Goal: Check status: Check status

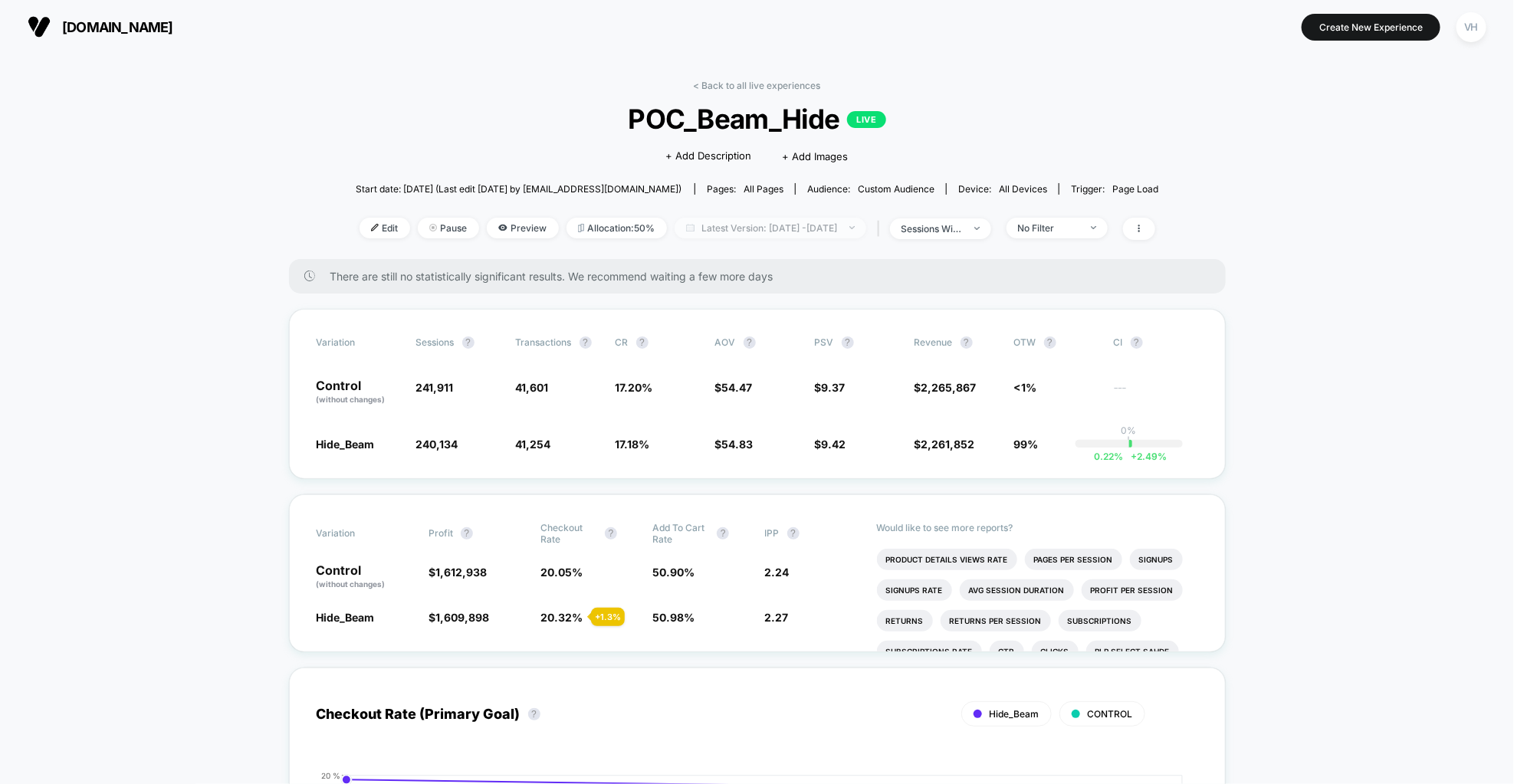
click at [820, 227] on span "Latest Version: [DATE] - [DATE]" at bounding box center [771, 228] width 192 height 20
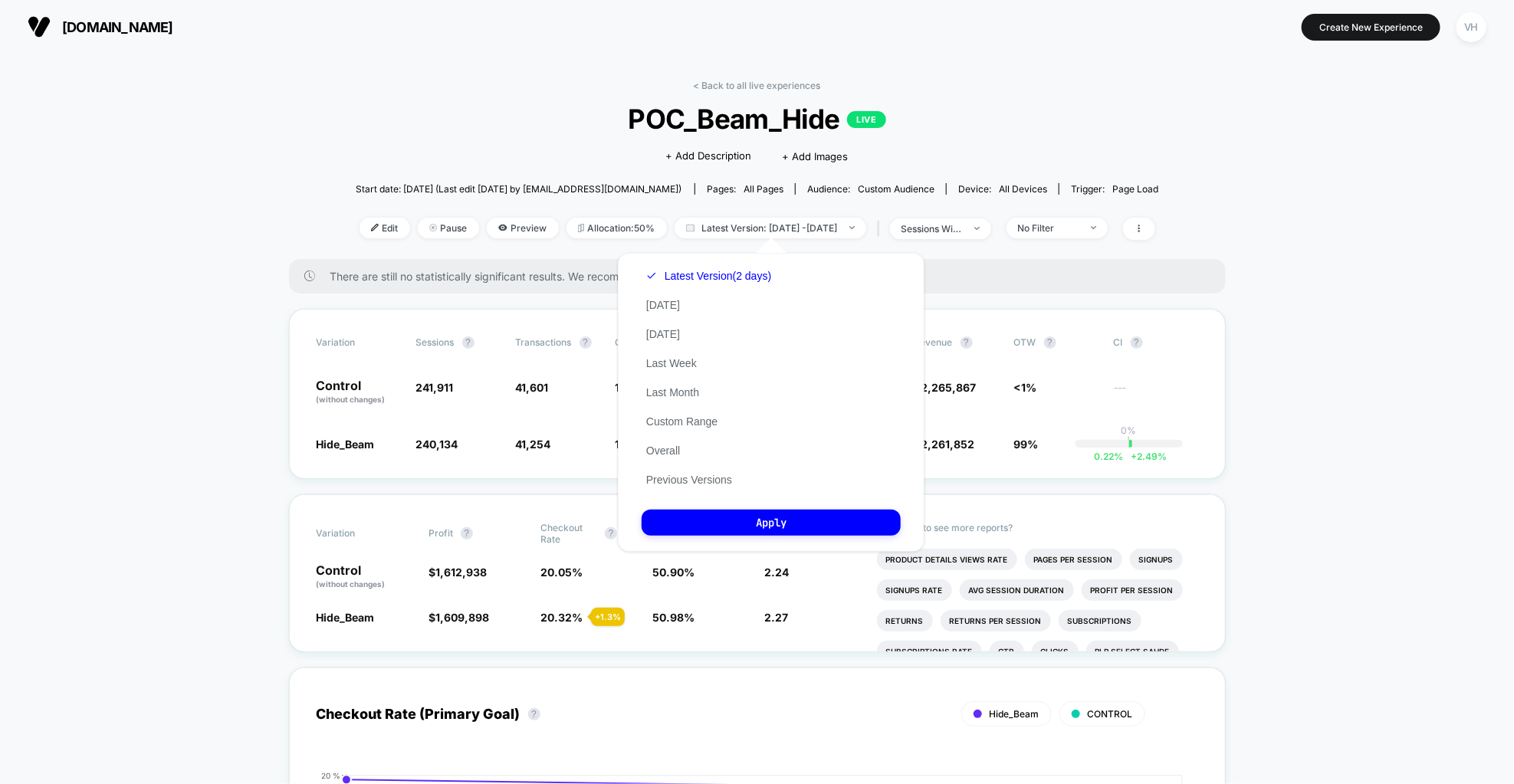
click at [676, 414] on div "Latest Version (2 days) [DATE] [DATE] Last Week Last Month Custom Range Overall…" at bounding box center [709, 377] width 134 height 233
click at [714, 431] on div "Latest Version (2 days) [DATE] [DATE] Last Week Last Month Custom Range Overall…" at bounding box center [709, 377] width 134 height 233
click at [699, 421] on button "Custom Range" at bounding box center [682, 421] width 80 height 14
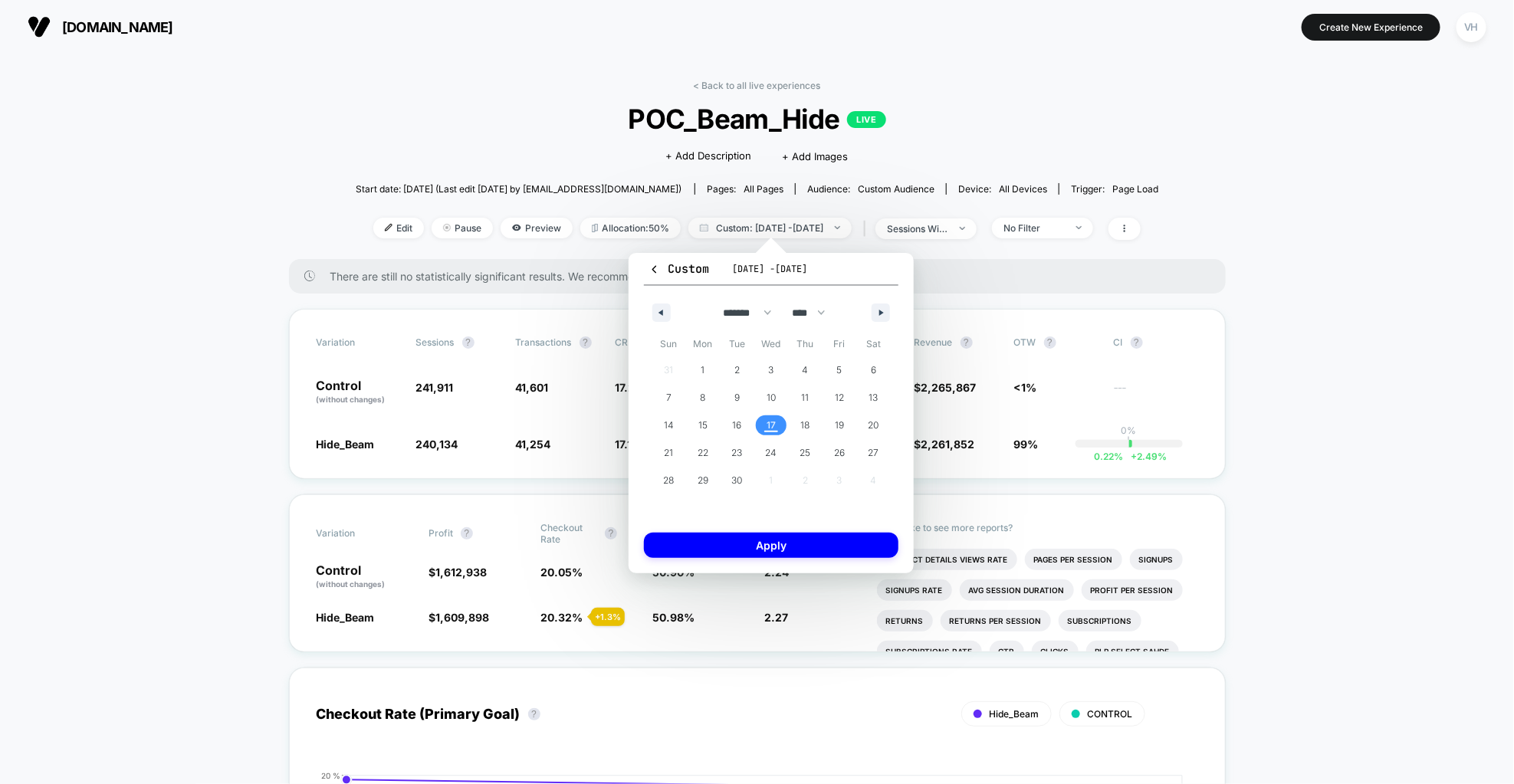
click at [771, 426] on span "17" at bounding box center [771, 426] width 9 height 28
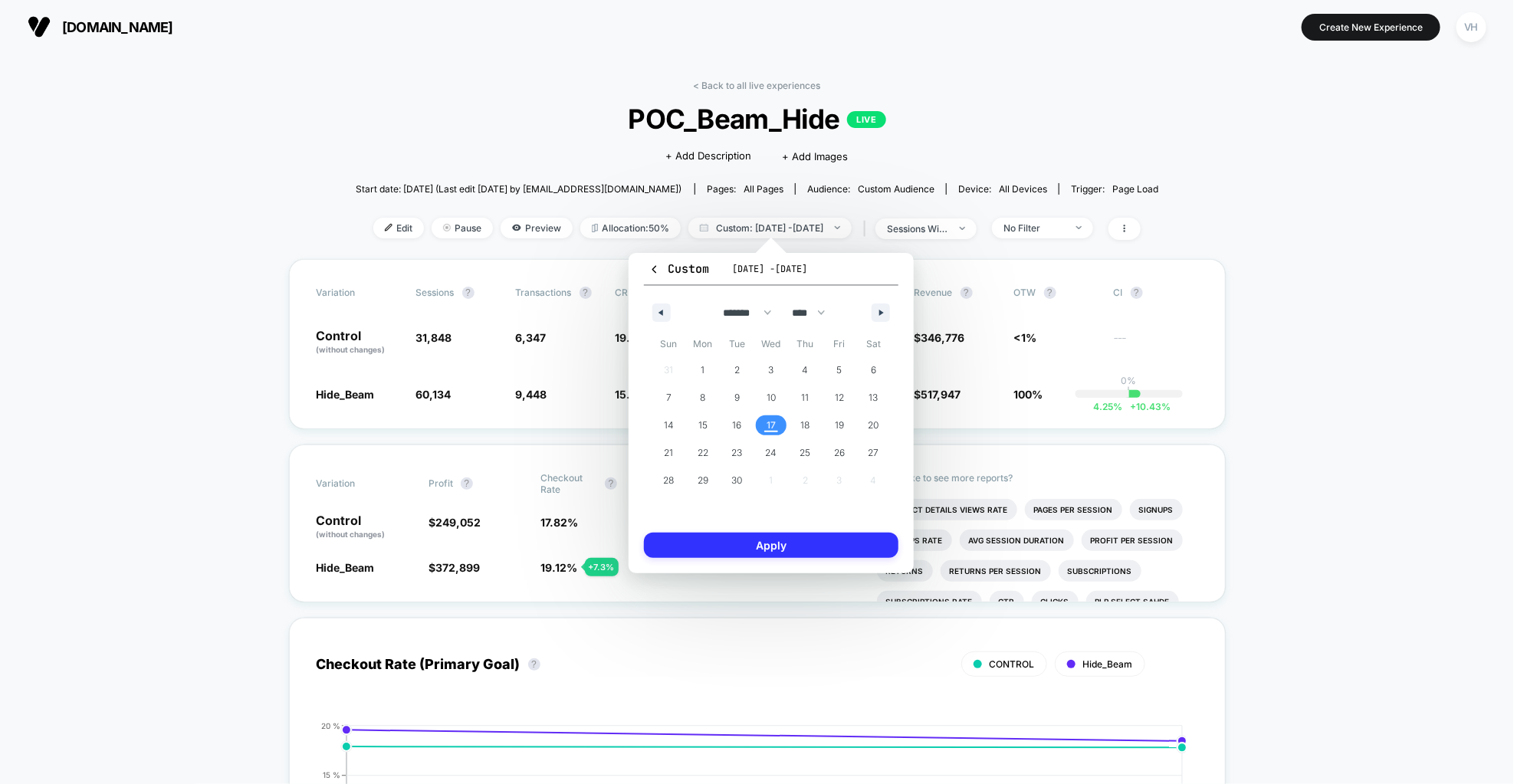
click at [728, 539] on button "Apply" at bounding box center [771, 545] width 255 height 25
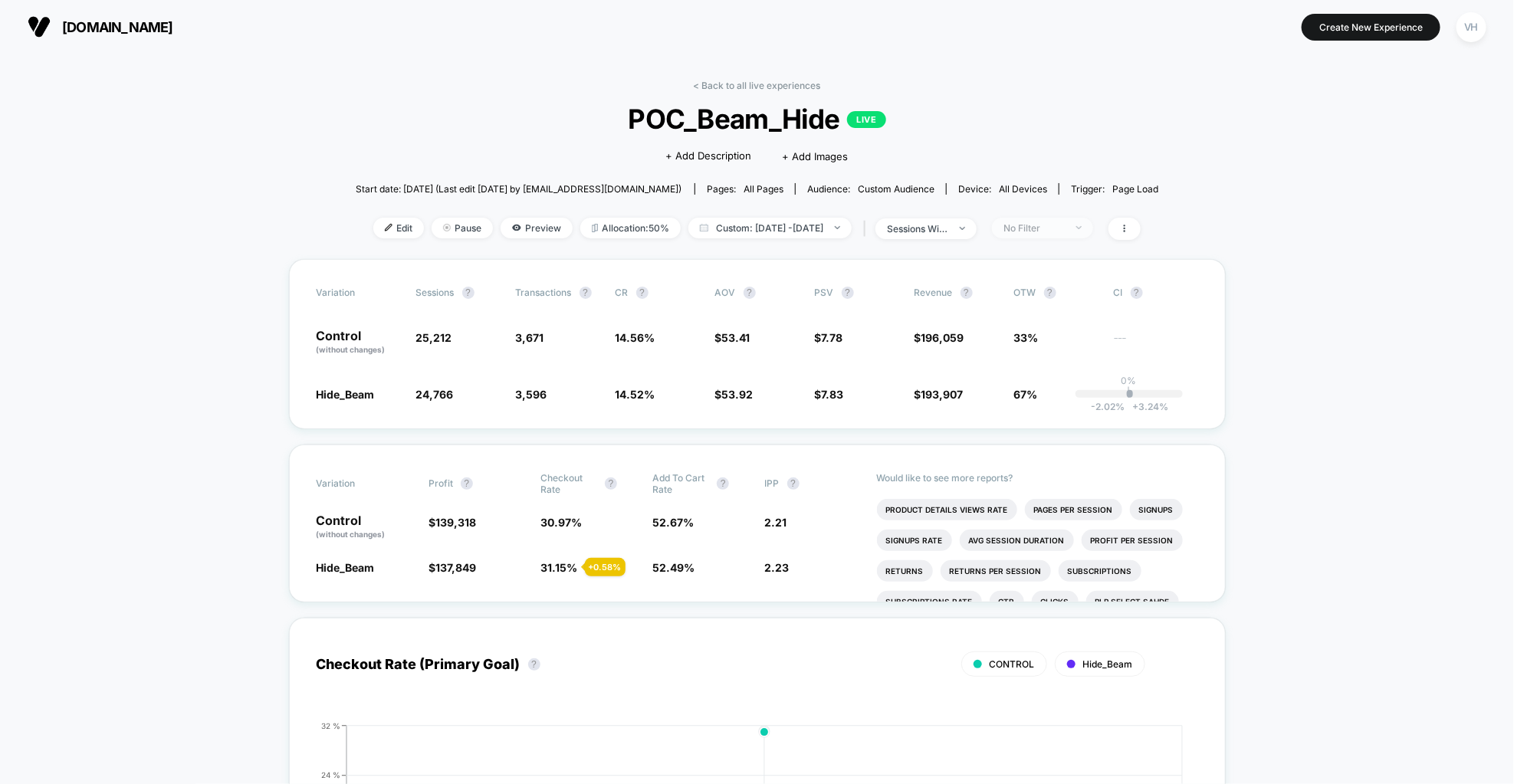
click at [1064, 224] on div "No Filter" at bounding box center [1033, 228] width 61 height 11
click at [1042, 318] on span "Desktop Visitors" at bounding box center [1060, 315] width 82 height 13
click at [1037, 440] on button "Save" at bounding box center [1064, 450] width 140 height 25
click at [1064, 227] on div "Desktop" at bounding box center [1033, 228] width 61 height 11
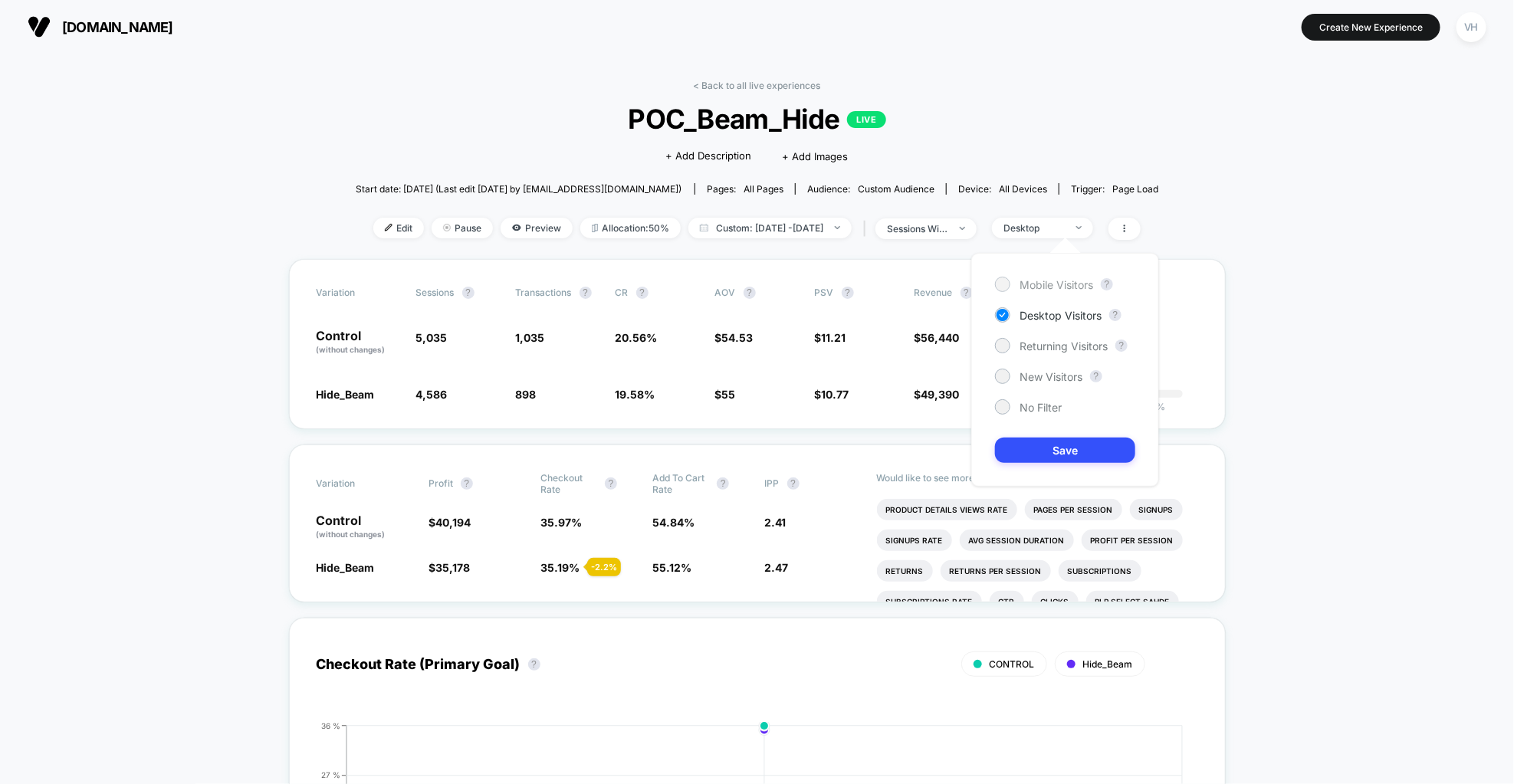
click at [1021, 283] on span "Mobile Visitors" at bounding box center [1056, 285] width 74 height 13
click at [1022, 450] on button "Save" at bounding box center [1064, 450] width 140 height 25
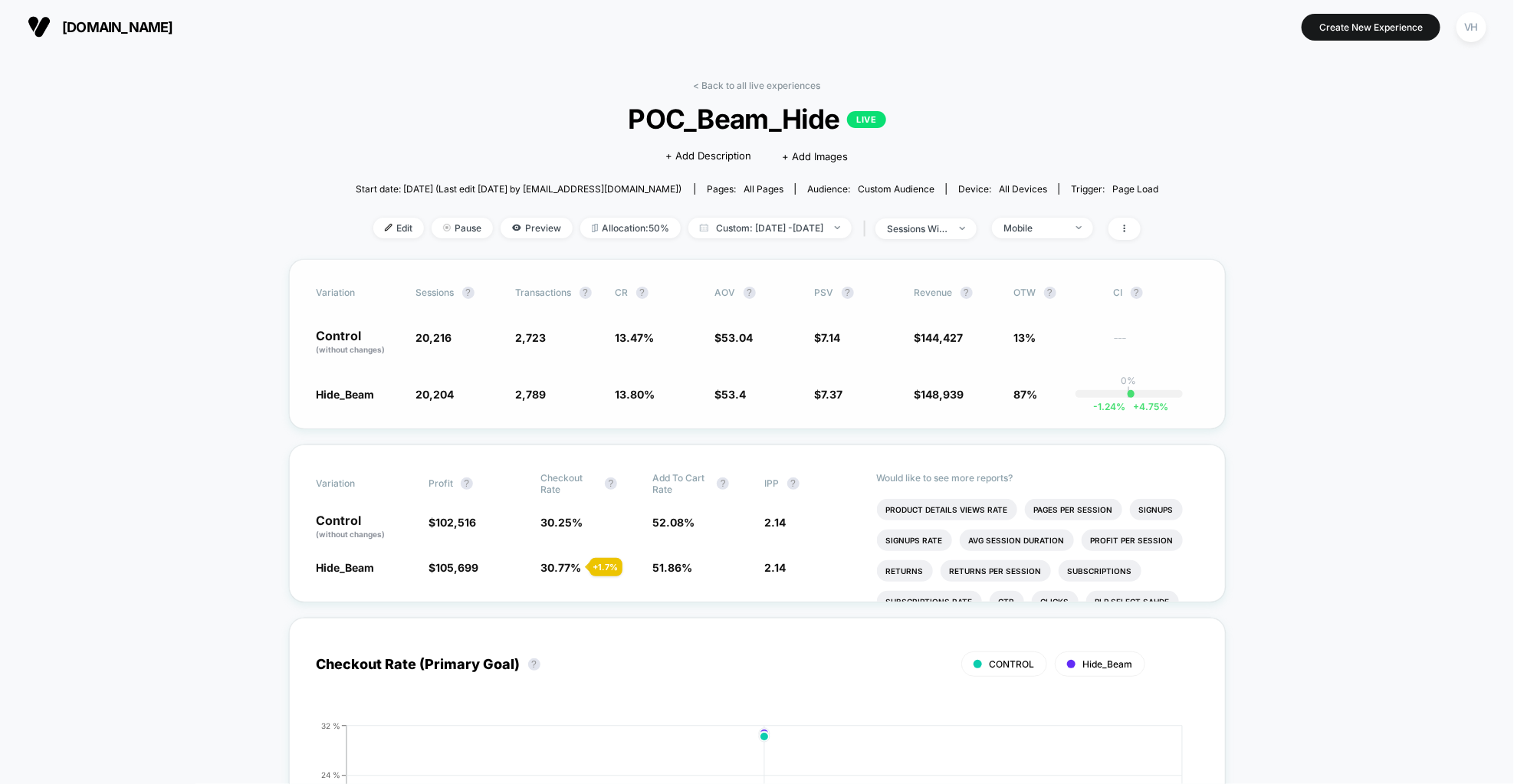
click at [1177, 344] on span "---" at bounding box center [1155, 344] width 84 height 22
click at [1069, 378] on div "Variation Sessions ? Transactions ? CR ? AOV ? PSV ? Revenue ? OTW ? CI ? Contr…" at bounding box center [757, 344] width 937 height 170
click at [852, 223] on span "Custom: [DATE] - [DATE]" at bounding box center [770, 228] width 163 height 20
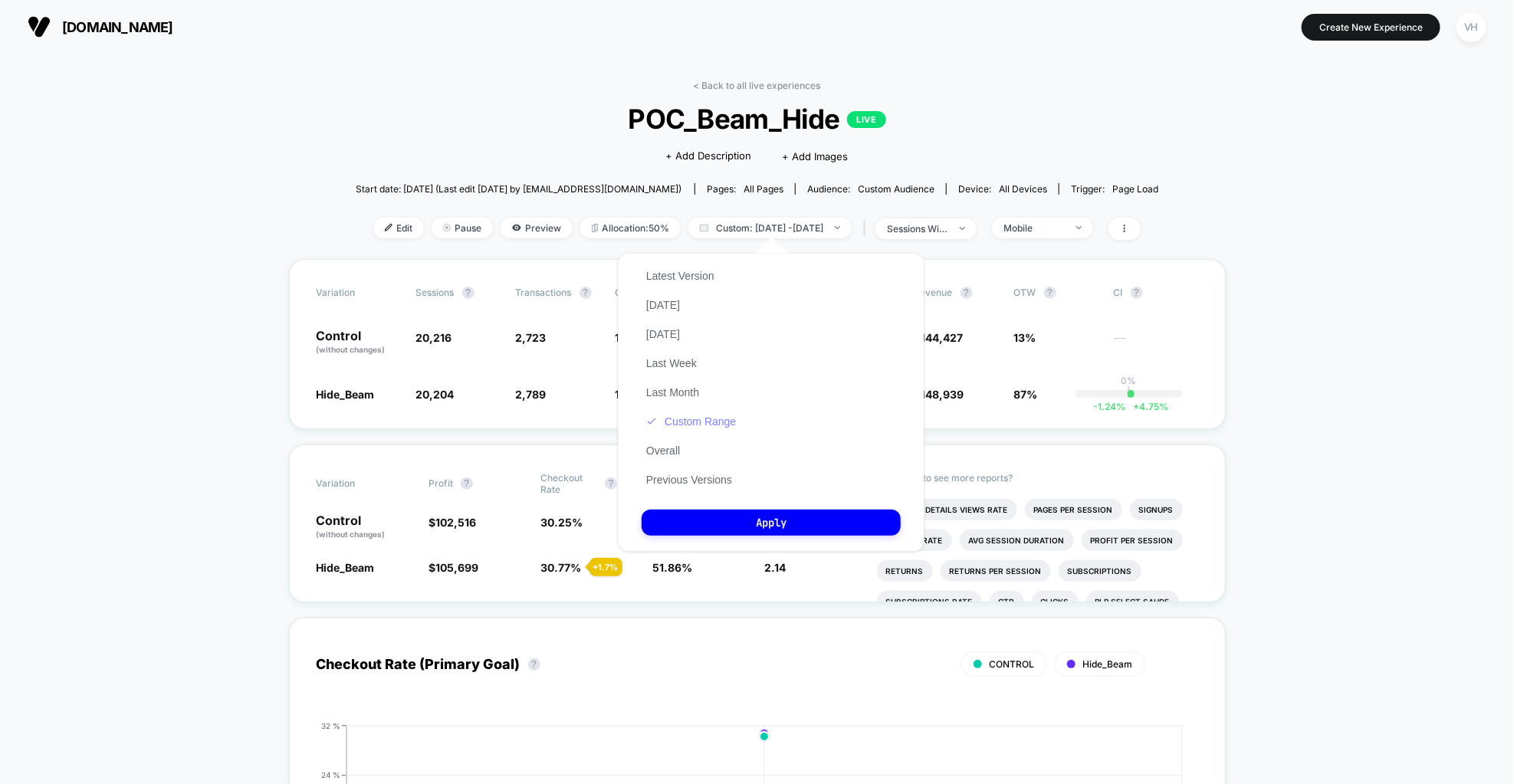
click at [707, 426] on button "Custom Range" at bounding box center [691, 421] width 99 height 14
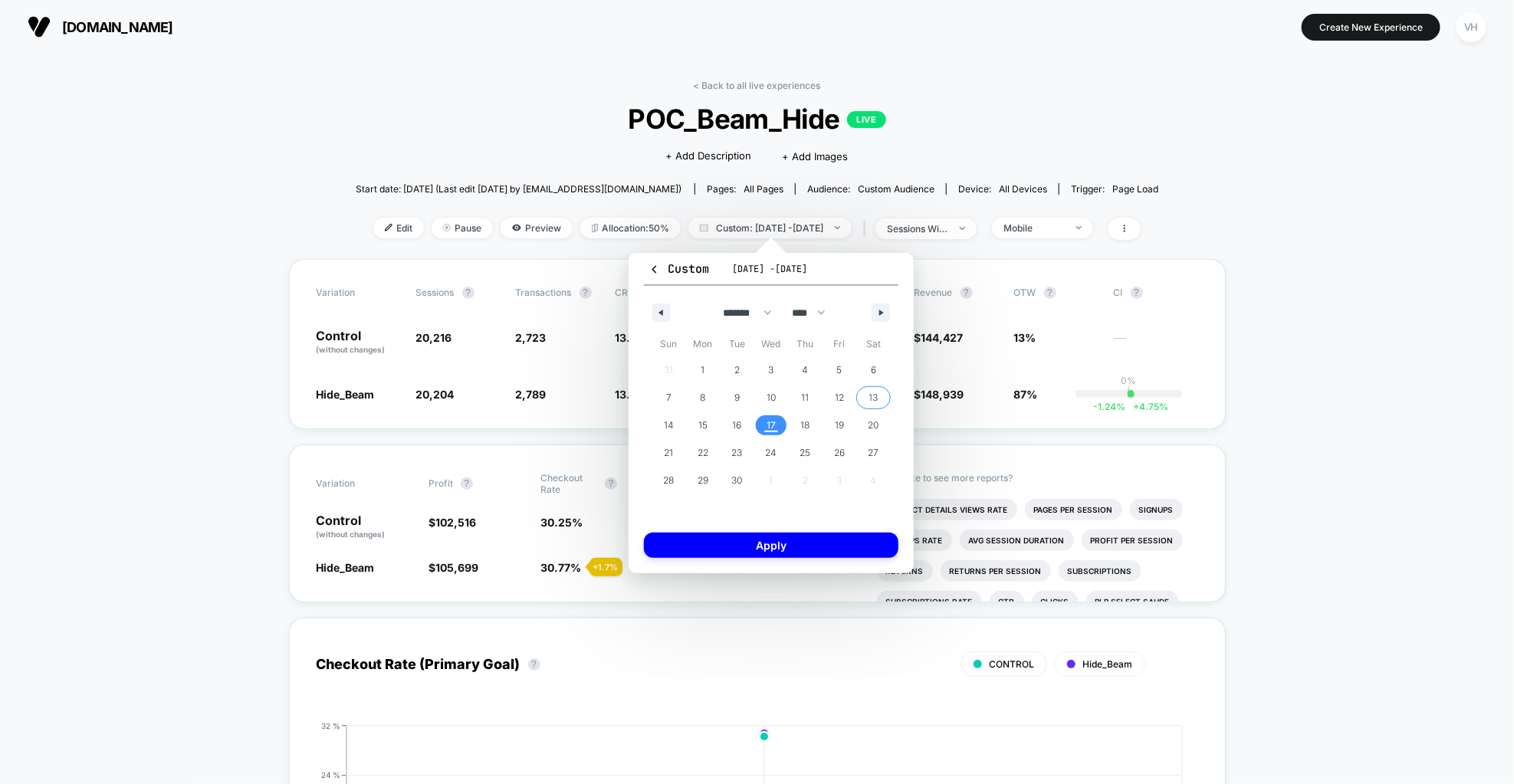
drag, startPoint x: 864, startPoint y: 390, endPoint x: 763, endPoint y: 408, distance: 102.6
click at [863, 390] on span "13" at bounding box center [874, 398] width 34 height 20
click at [781, 417] on span "17" at bounding box center [771, 425] width 34 height 20
click at [762, 570] on div "Custom [DATE] - [DATE] ******* ******** ***** ***** *** **** **** ****** ******…" at bounding box center [771, 412] width 285 height 320
click at [757, 553] on button "Apply" at bounding box center [771, 545] width 255 height 25
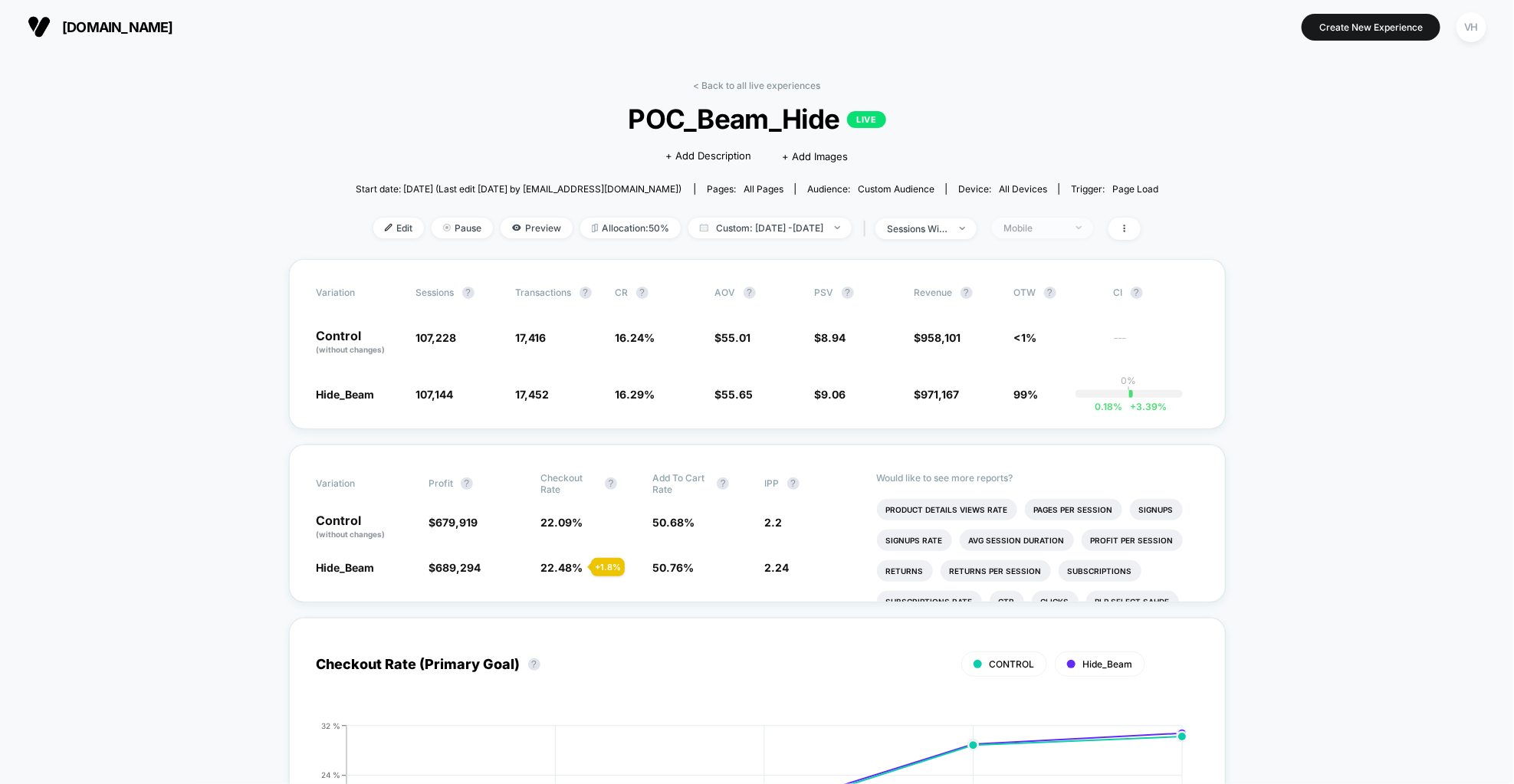
click at [1064, 232] on div "Mobile" at bounding box center [1033, 228] width 61 height 11
click at [1044, 310] on span "Desktop Visitors" at bounding box center [1061, 315] width 82 height 13
click at [1042, 430] on div "Mobile Visitors ? Desktop Visitors ? Returning Visitors ? New Visitors ? No Fil…" at bounding box center [1065, 370] width 188 height 234
click at [1038, 435] on div "Mobile Visitors ? Desktop Visitors ? Returning Visitors ? New Visitors ? No Fil…" at bounding box center [1065, 370] width 188 height 234
click at [1034, 457] on button "Save" at bounding box center [1065, 450] width 140 height 25
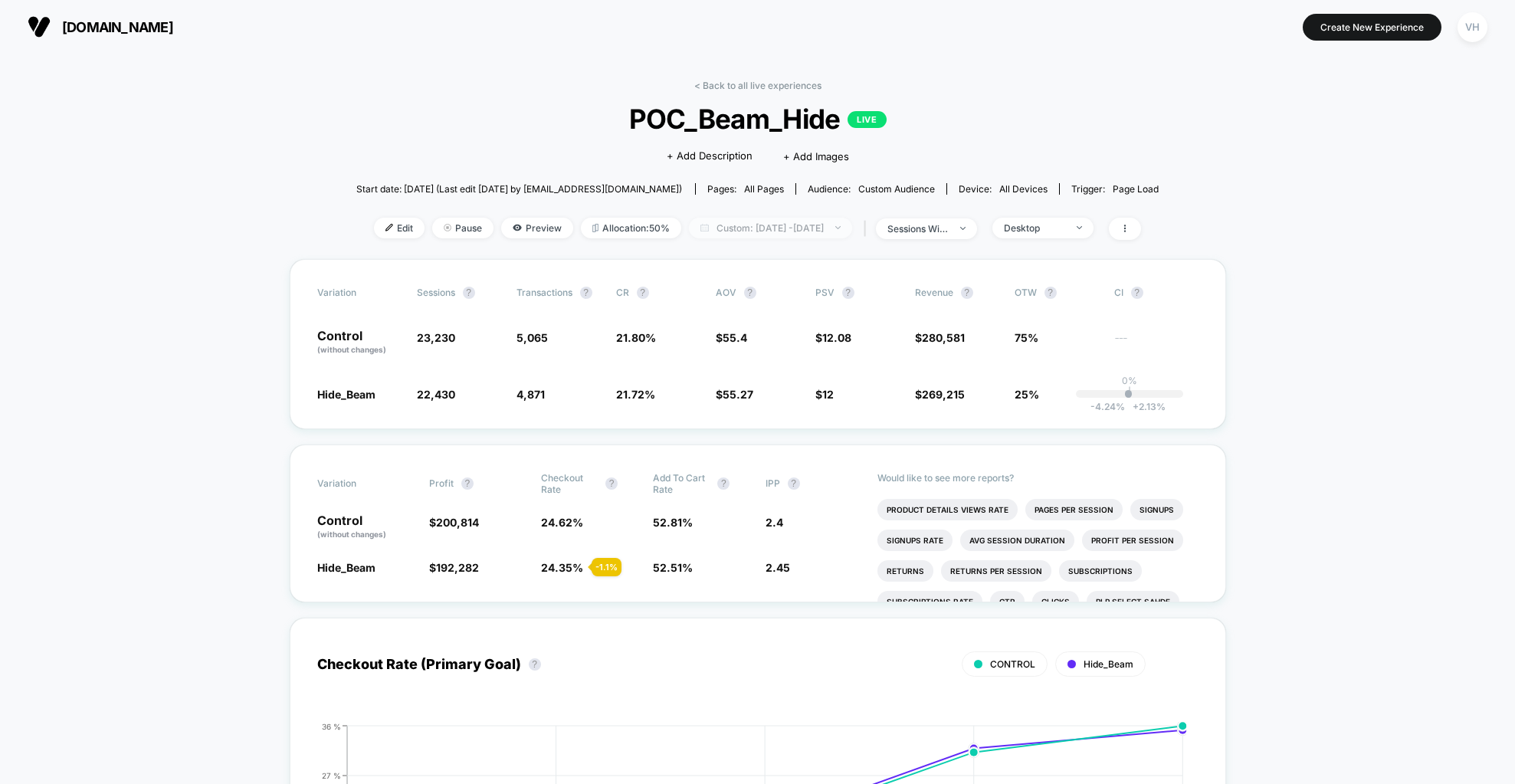
click at [846, 223] on span "Custom: [DATE] - [DATE]" at bounding box center [770, 228] width 163 height 20
select select "*"
select select "****"
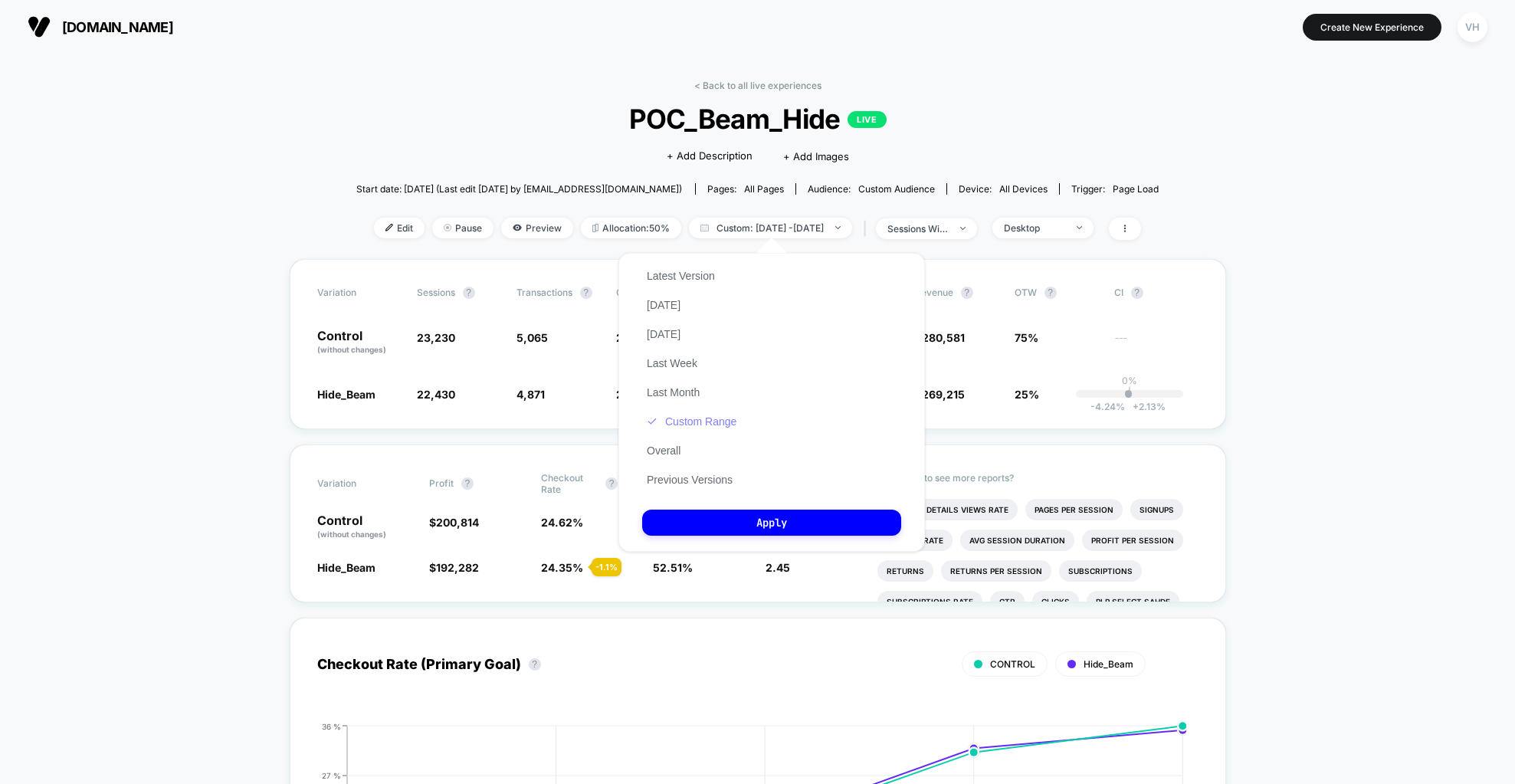
click at [708, 422] on button "Custom Range" at bounding box center [691, 421] width 99 height 14
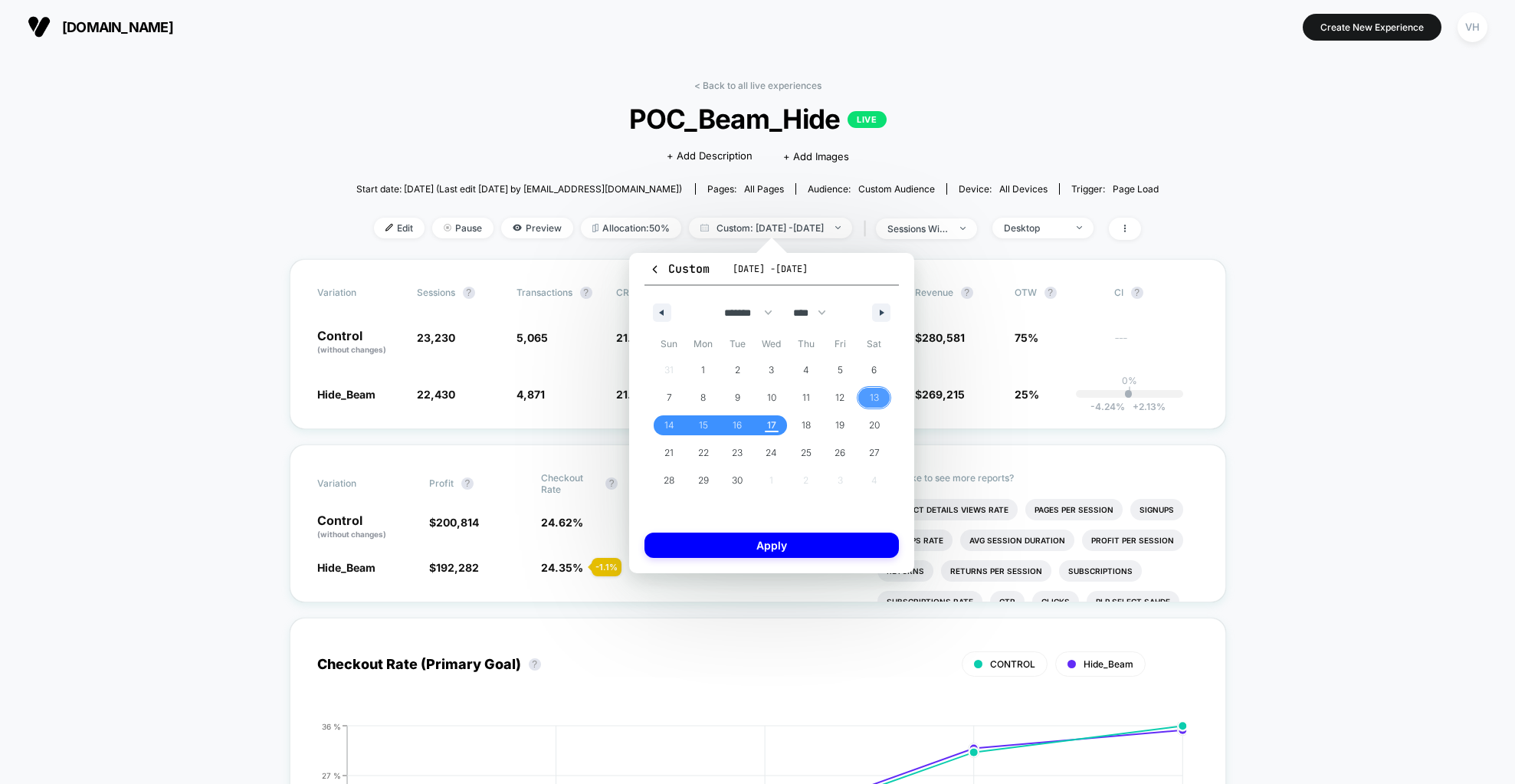
click at [873, 399] on span "13" at bounding box center [873, 398] width 9 height 28
click at [767, 426] on span "17" at bounding box center [771, 426] width 9 height 28
click at [814, 556] on button "Apply" at bounding box center [771, 545] width 255 height 25
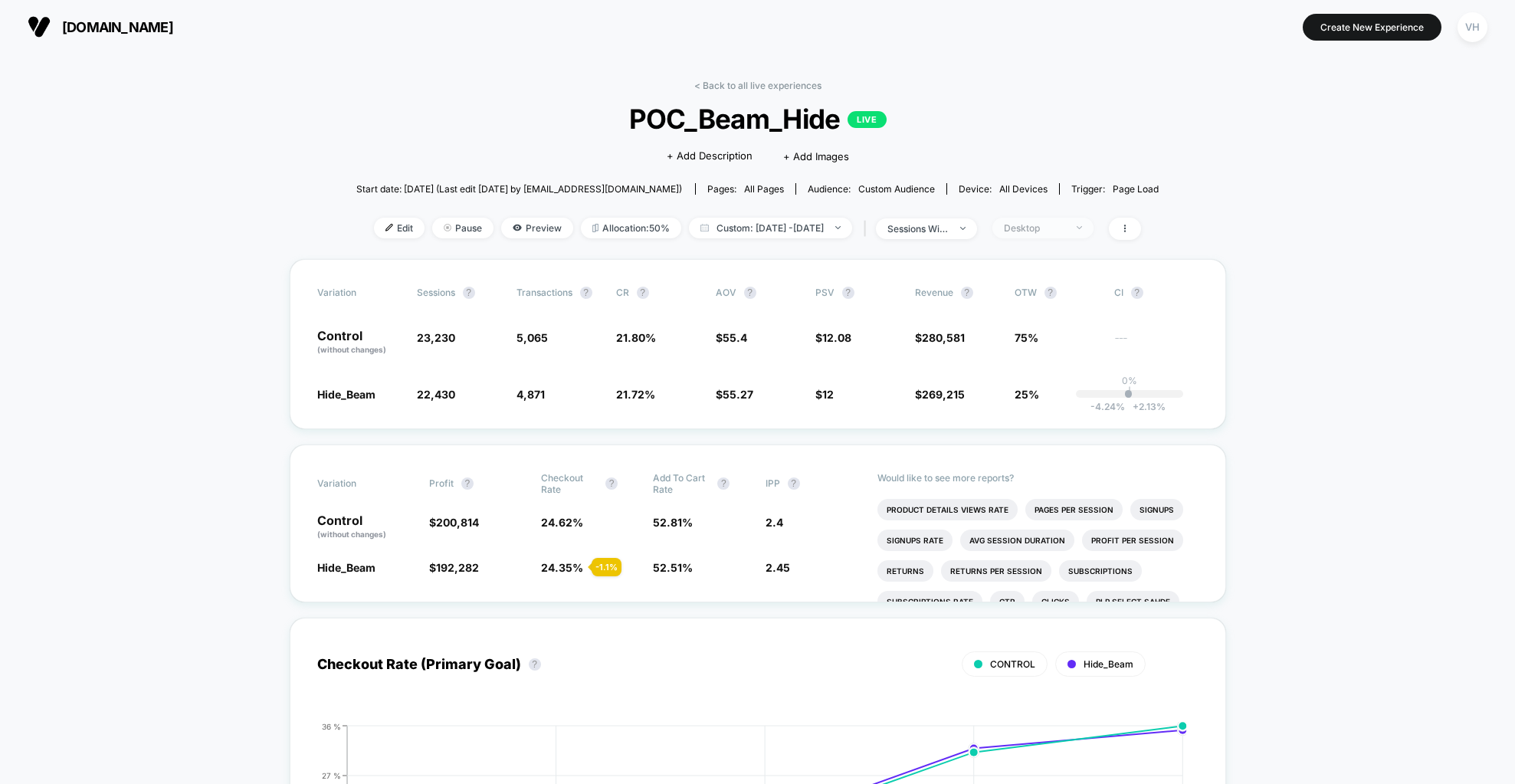
click at [1082, 226] on img at bounding box center [1079, 228] width 6 height 3
click at [1065, 228] on div "Desktop" at bounding box center [1034, 228] width 61 height 11
click at [1062, 230] on div "Desktop" at bounding box center [1034, 228] width 61 height 11
click at [1030, 408] on span "No Filter" at bounding box center [1041, 408] width 42 height 13
click at [1040, 439] on button "Save" at bounding box center [1066, 450] width 140 height 25
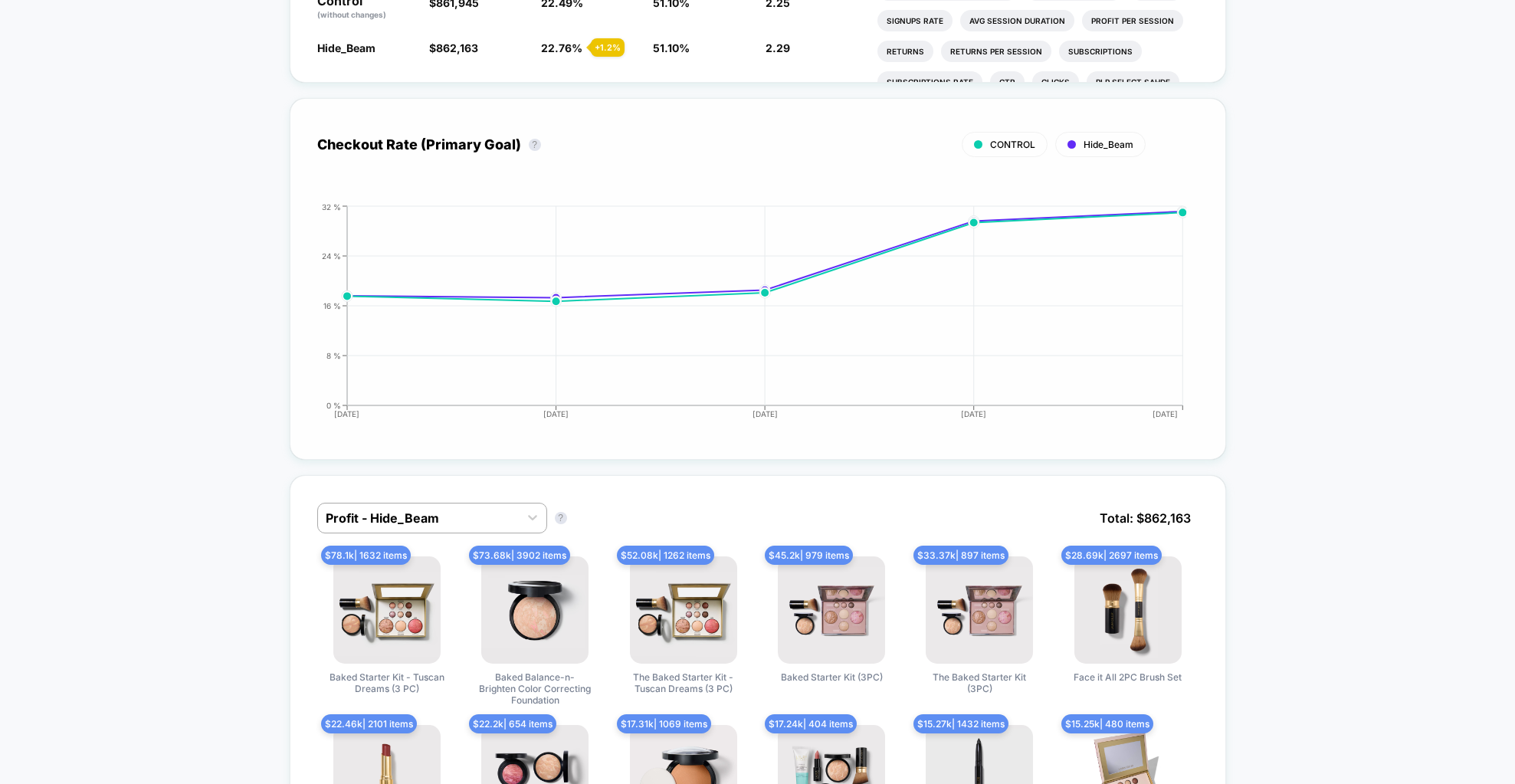
scroll to position [540, 0]
